Goal: Complete application form: Complete application form

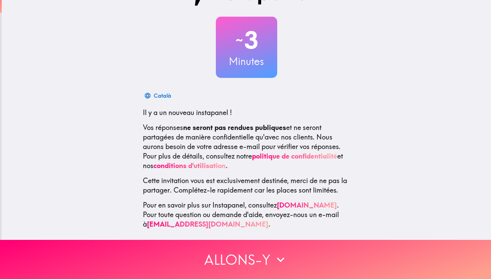
scroll to position [27, 0]
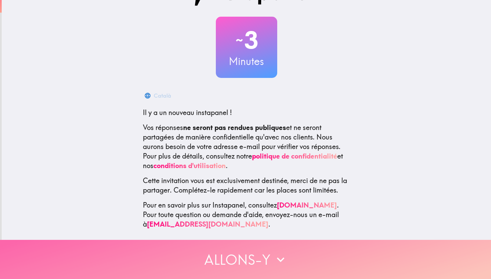
click at [229, 267] on button "Allons-y" at bounding box center [245, 259] width 491 height 39
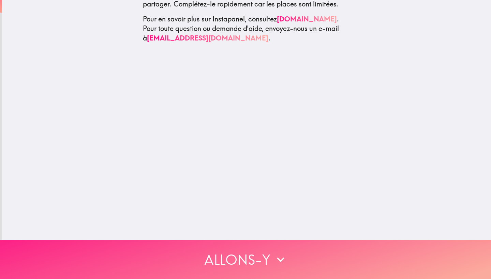
scroll to position [0, 0]
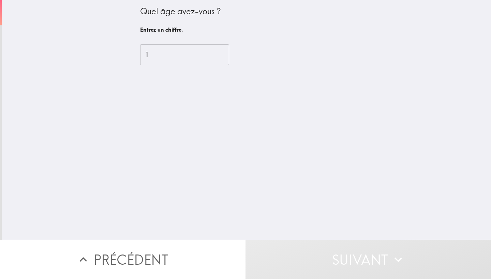
click at [221, 52] on input "1" at bounding box center [184, 54] width 89 height 21
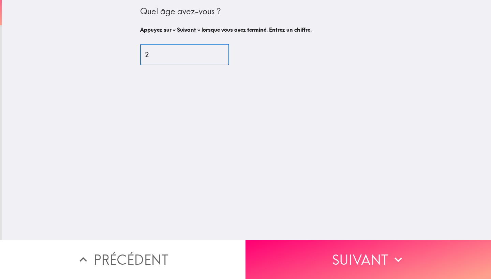
click at [221, 52] on input "2" at bounding box center [184, 54] width 89 height 21
click at [221, 52] on input "3" at bounding box center [184, 54] width 89 height 21
click at [221, 52] on input "4" at bounding box center [184, 54] width 89 height 21
click at [221, 52] on input "5" at bounding box center [184, 54] width 89 height 21
click at [221, 52] on input "6" at bounding box center [184, 54] width 89 height 21
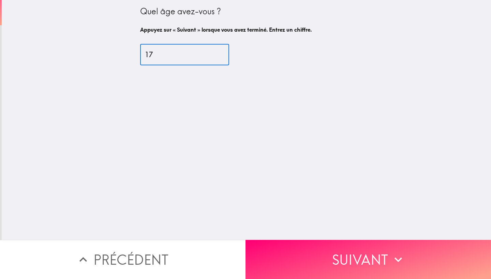
type input "18"
click at [221, 52] on input "18" at bounding box center [184, 54] width 89 height 21
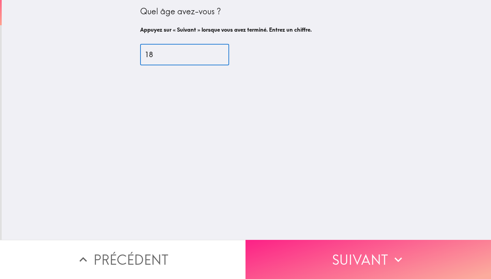
click at [305, 266] on button "Suivant" at bounding box center [367, 259] width 245 height 39
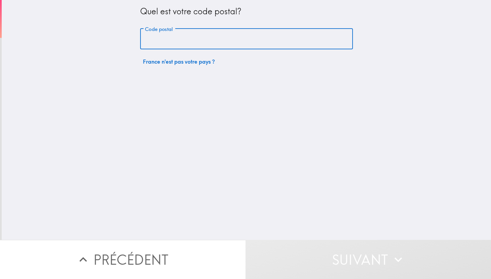
click at [288, 48] on input "Code postal" at bounding box center [246, 39] width 213 height 21
type input "È"
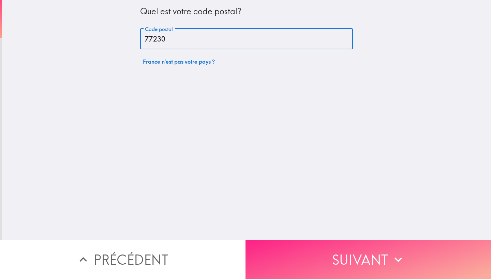
type input "77230"
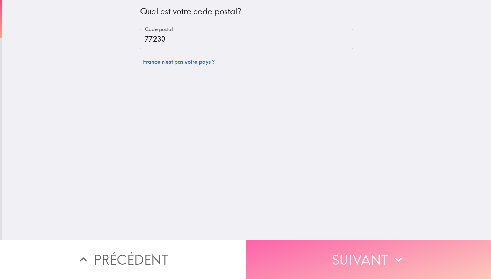
click at [376, 265] on button "Suivant" at bounding box center [367, 259] width 245 height 39
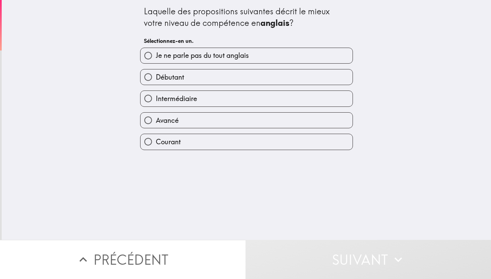
click at [196, 99] on span "Intermédiaire" at bounding box center [176, 99] width 41 height 10
click at [156, 99] on input "Intermédiaire" at bounding box center [147, 98] width 15 height 15
radio input "true"
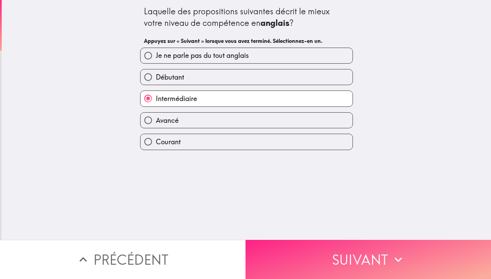
click at [317, 267] on button "Suivant" at bounding box center [367, 259] width 245 height 39
